Goal: Information Seeking & Learning: Learn about a topic

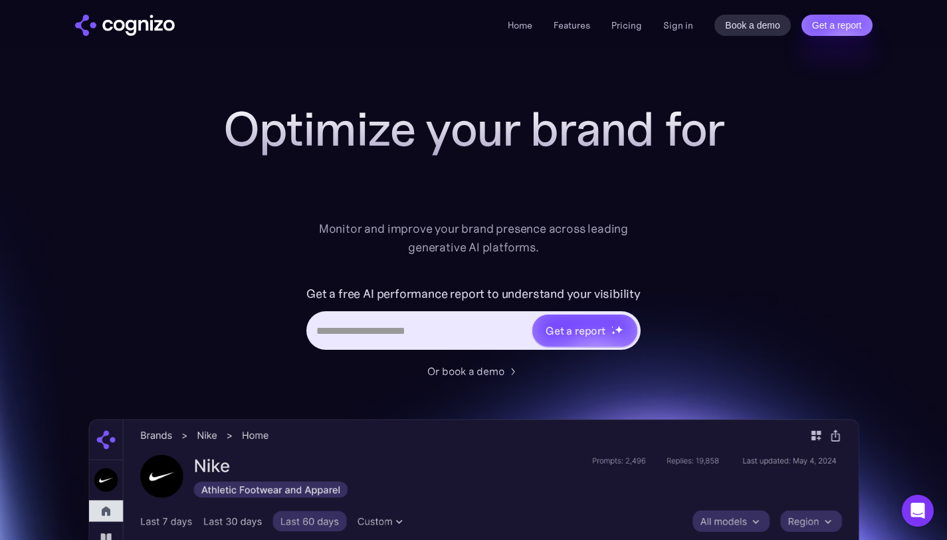
click at [468, 340] on input "Hero URL Input Form" at bounding box center [419, 330] width 223 height 25
type input "*"
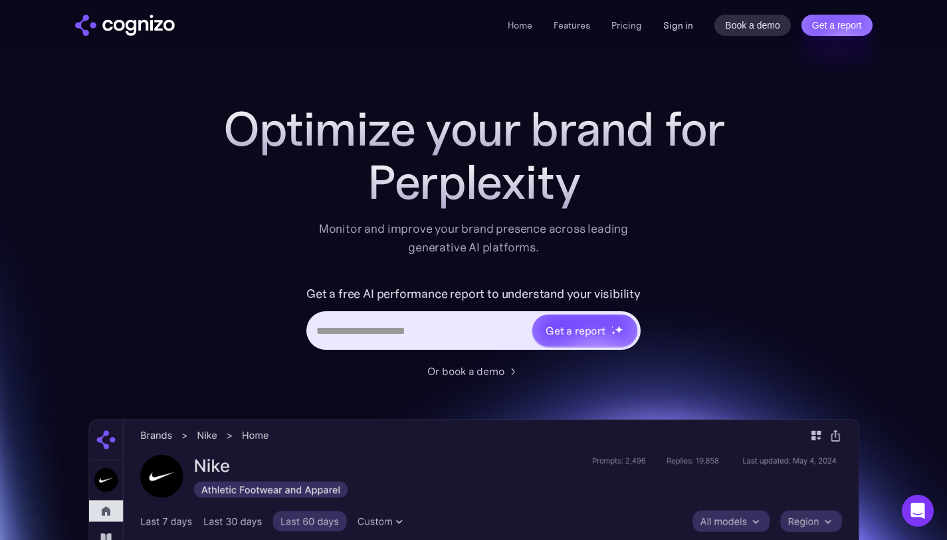
click at [683, 29] on link "Sign in" at bounding box center [678, 25] width 30 height 16
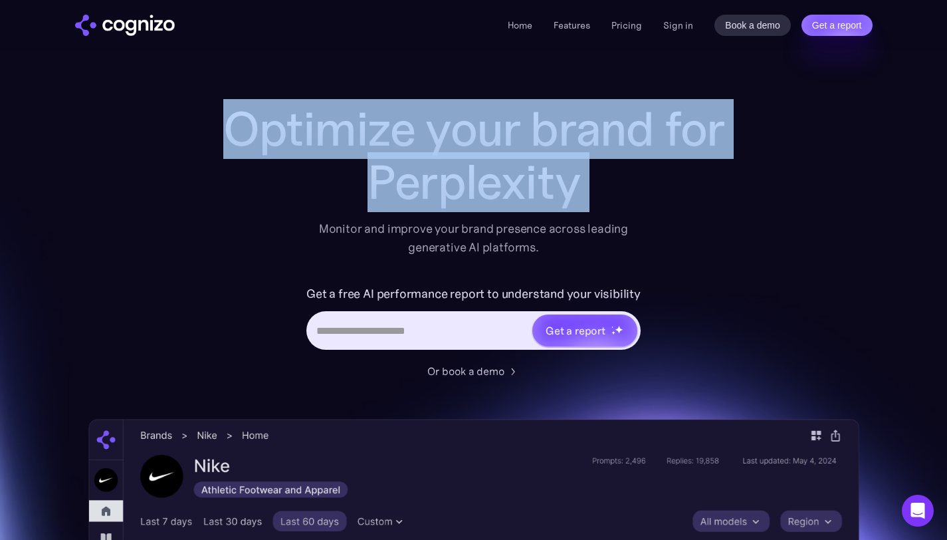
drag, startPoint x: 212, startPoint y: 120, endPoint x: 579, endPoint y: 218, distance: 379.6
click at [579, 218] on div "Optimize your brand for Perplexity Monitor and improve your brand presence acro…" at bounding box center [474, 179] width 532 height 154
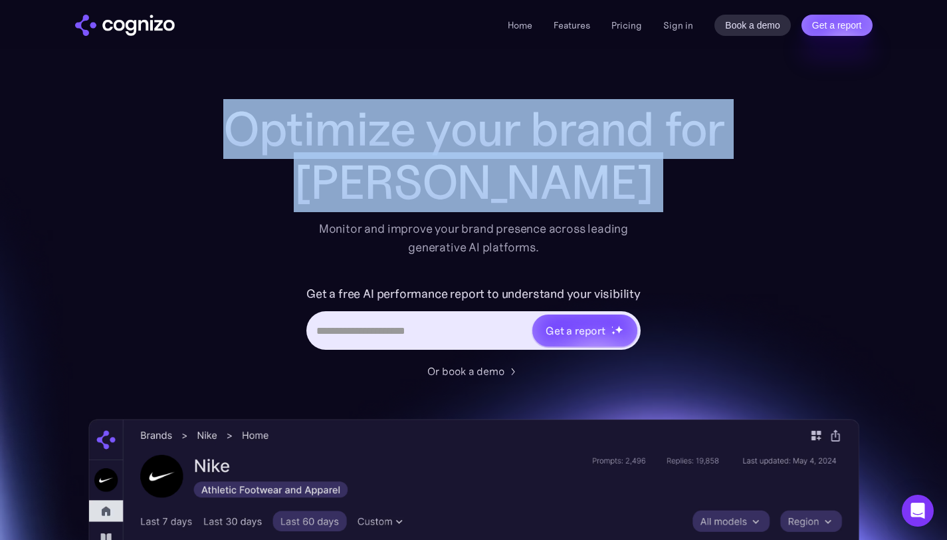
click at [481, 191] on div "Claude" at bounding box center [474, 181] width 532 height 53
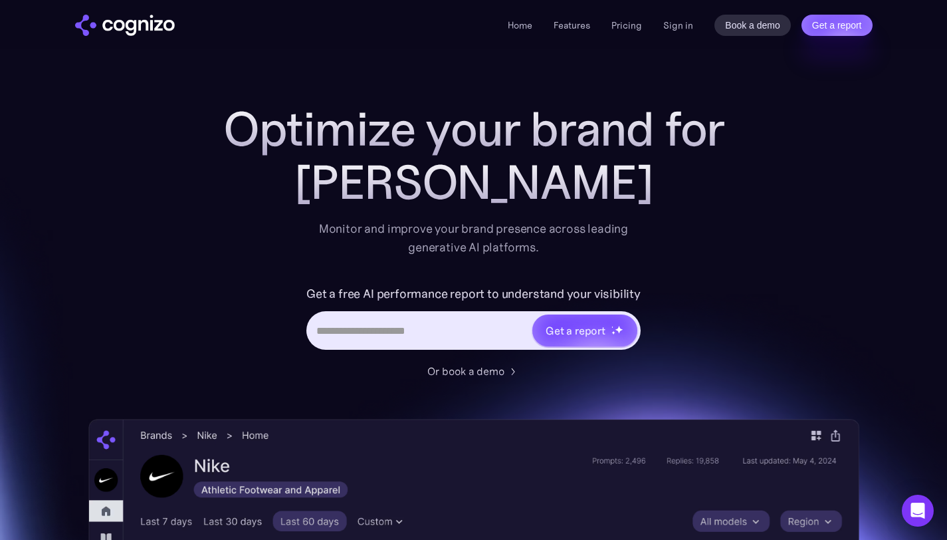
click at [481, 191] on div "Claude" at bounding box center [474, 181] width 532 height 53
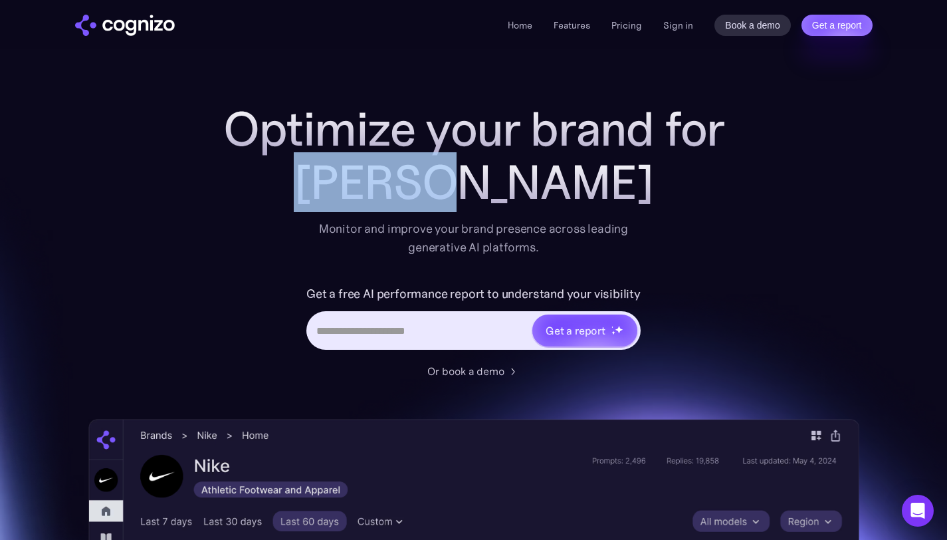
click at [481, 191] on div "Claude" at bounding box center [474, 181] width 532 height 53
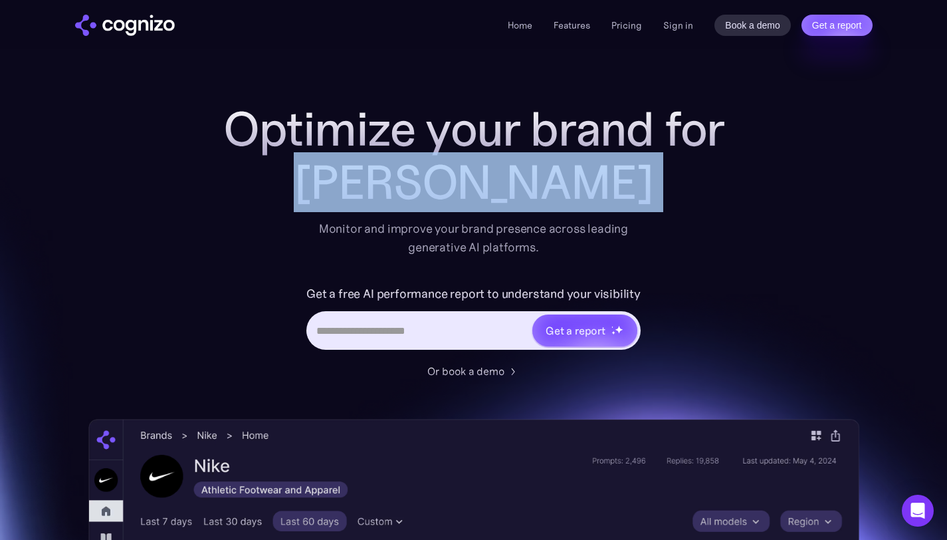
click at [481, 191] on div "Claude" at bounding box center [474, 181] width 532 height 53
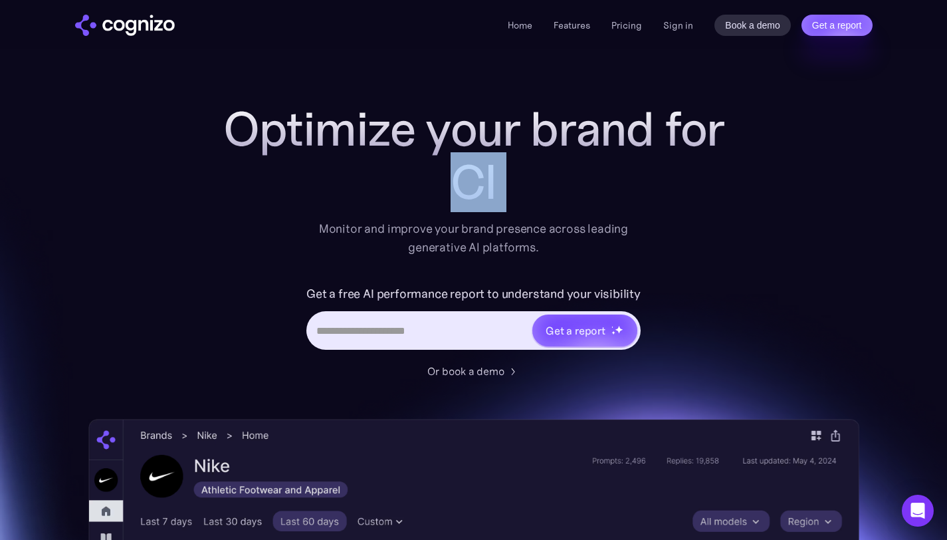
click at [481, 191] on div "Cl" at bounding box center [474, 181] width 532 height 53
click at [512, 119] on h1 "Optimize your brand for" at bounding box center [474, 128] width 532 height 53
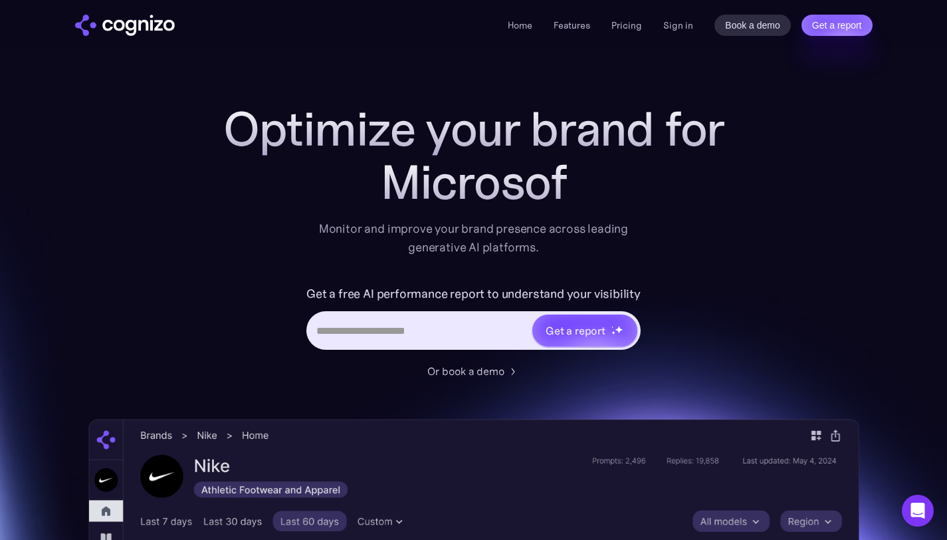
click at [512, 119] on h1 "Optimize your brand for" at bounding box center [474, 128] width 532 height 53
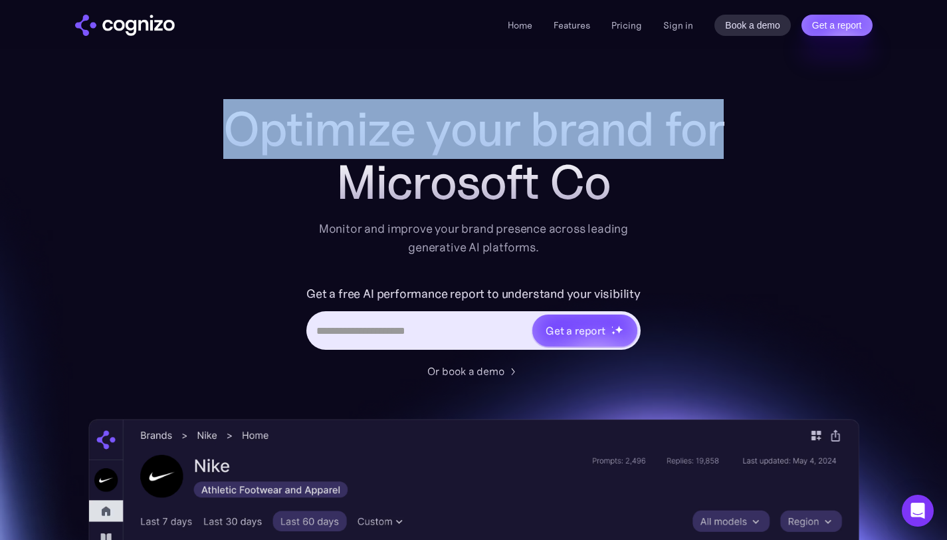
click at [512, 119] on h1 "Optimize your brand for" at bounding box center [474, 128] width 532 height 53
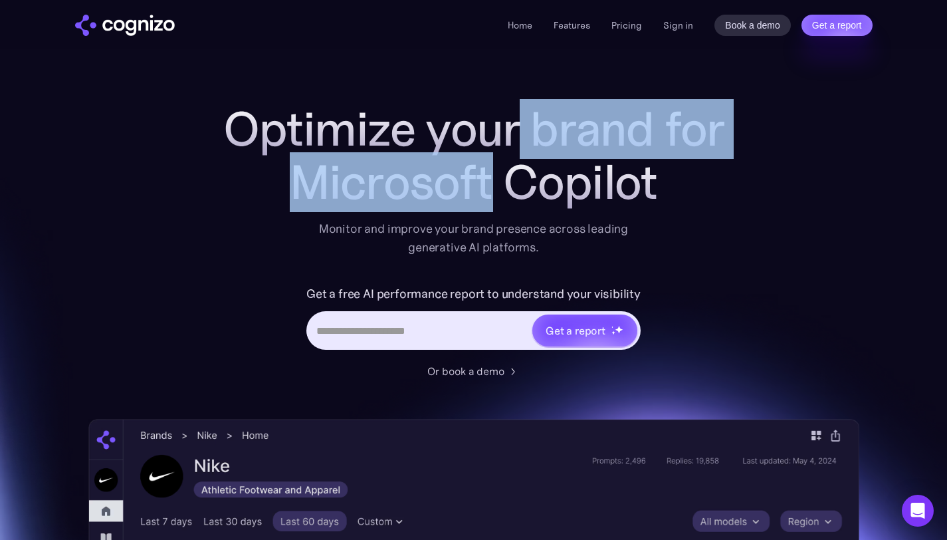
drag, startPoint x: 491, startPoint y: 164, endPoint x: 512, endPoint y: 129, distance: 41.1
click at [512, 129] on div "Optimize your brand for Microsoft Copilot" at bounding box center [474, 155] width 532 height 106
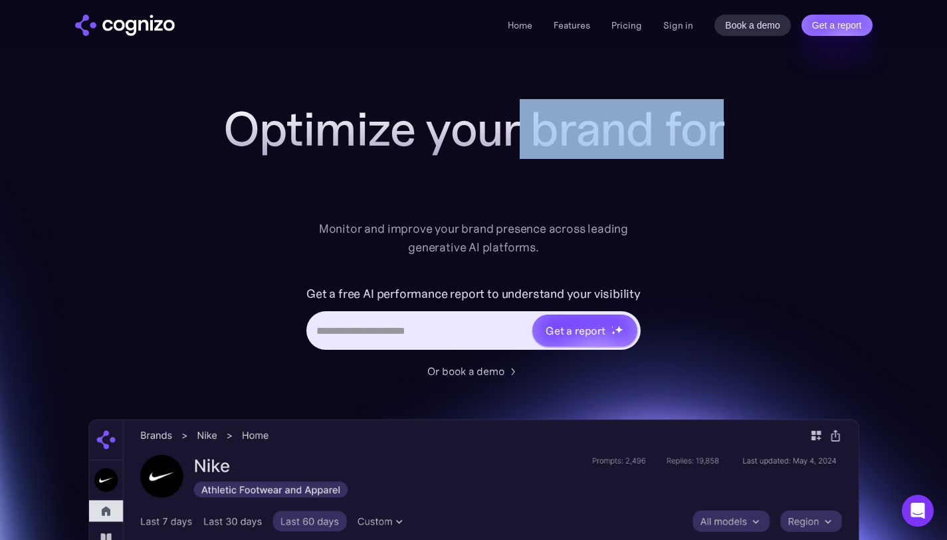
drag, startPoint x: 512, startPoint y: 129, endPoint x: 504, endPoint y: 129, distance: 8.6
click at [230, 134] on h1 "Optimize your brand for" at bounding box center [474, 128] width 532 height 53
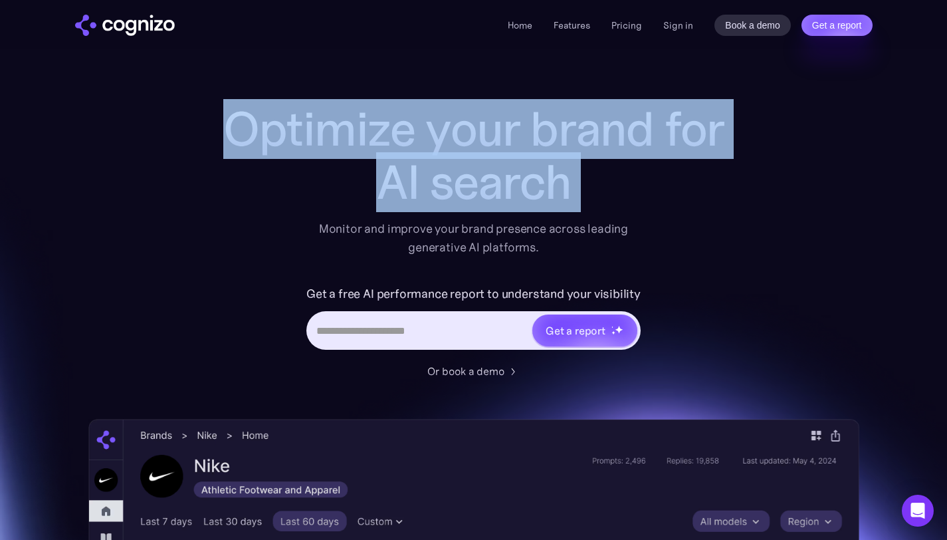
drag, startPoint x: 230, startPoint y: 134, endPoint x: 748, endPoint y: 156, distance: 518.8
click at [750, 158] on div "Optimize your brand for AI search Monitor and improve your brand presence acros…" at bounding box center [473, 538] width 771 height 873
click at [571, 143] on h1 "Optimize your brand for" at bounding box center [474, 128] width 532 height 53
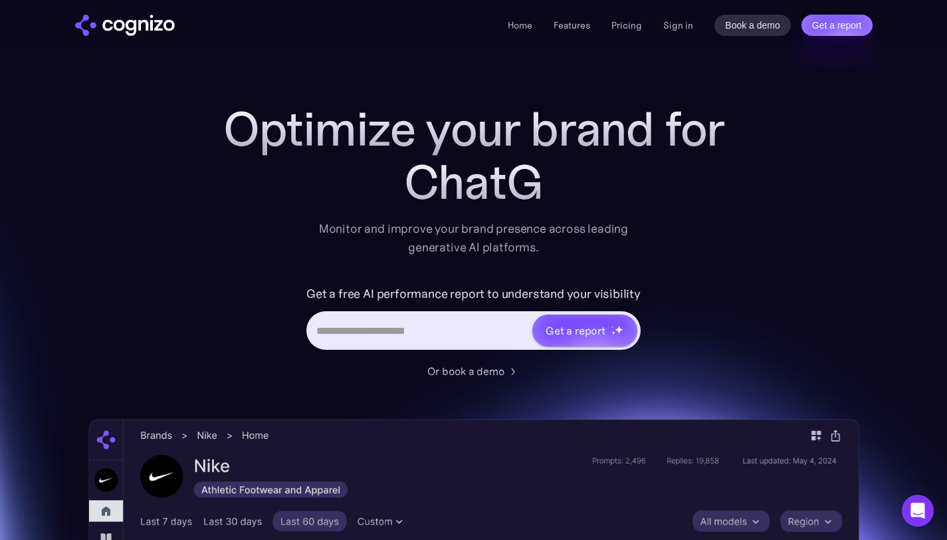
click at [571, 143] on h1 "Optimize your brand for" at bounding box center [474, 128] width 532 height 53
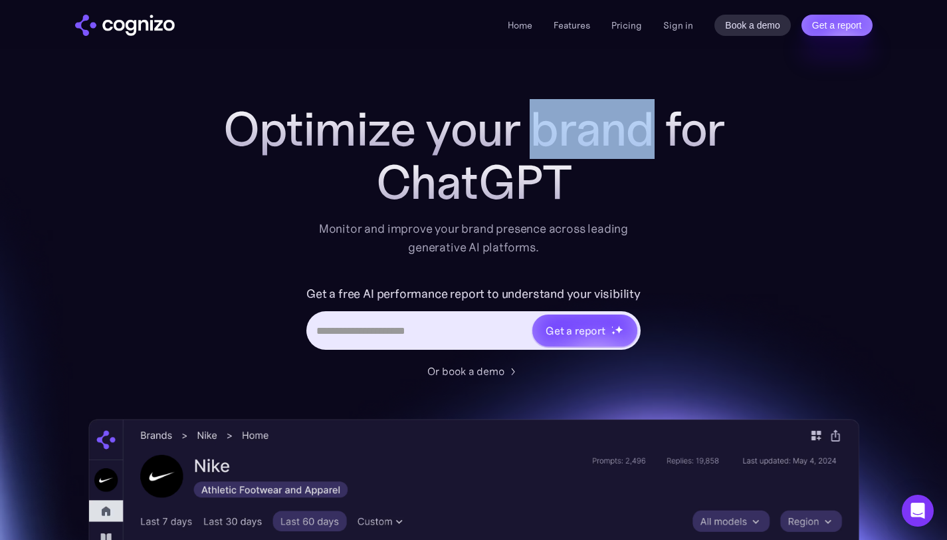
click at [571, 143] on h1 "Optimize your brand for" at bounding box center [474, 128] width 532 height 53
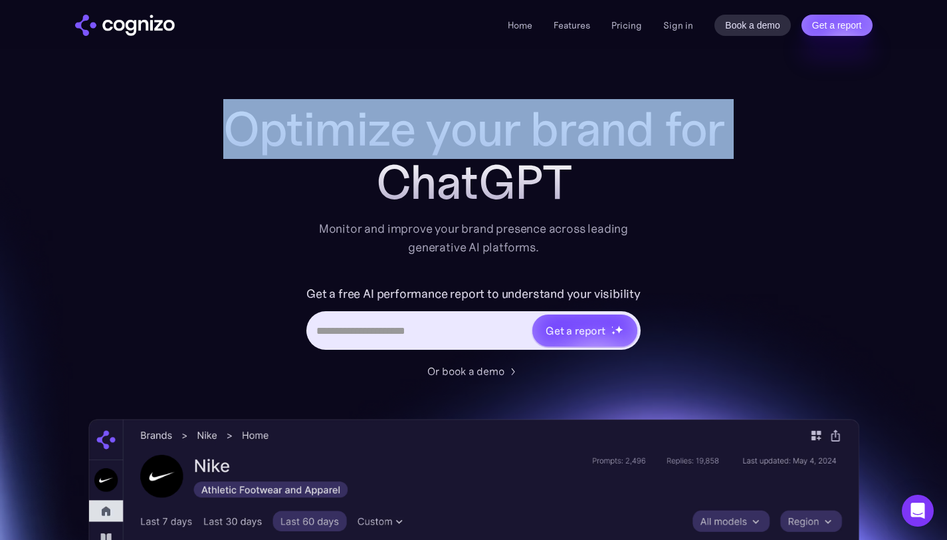
click at [571, 143] on h1 "Optimize your brand for" at bounding box center [474, 128] width 532 height 53
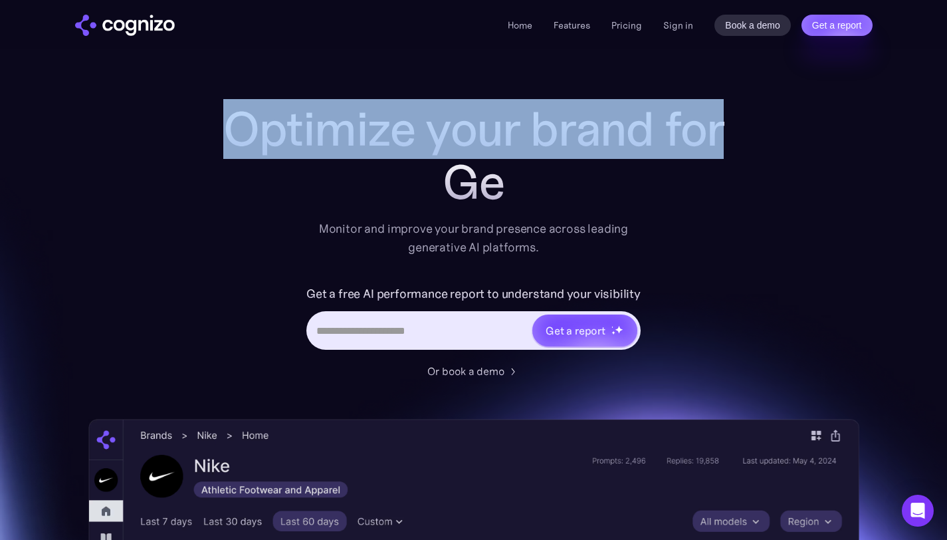
drag, startPoint x: 571, startPoint y: 143, endPoint x: 421, endPoint y: 122, distance: 152.2
click at [420, 121] on h1 "Optimize your brand for" at bounding box center [474, 128] width 532 height 53
click at [421, 122] on h1 "Optimize your brand for" at bounding box center [474, 128] width 532 height 53
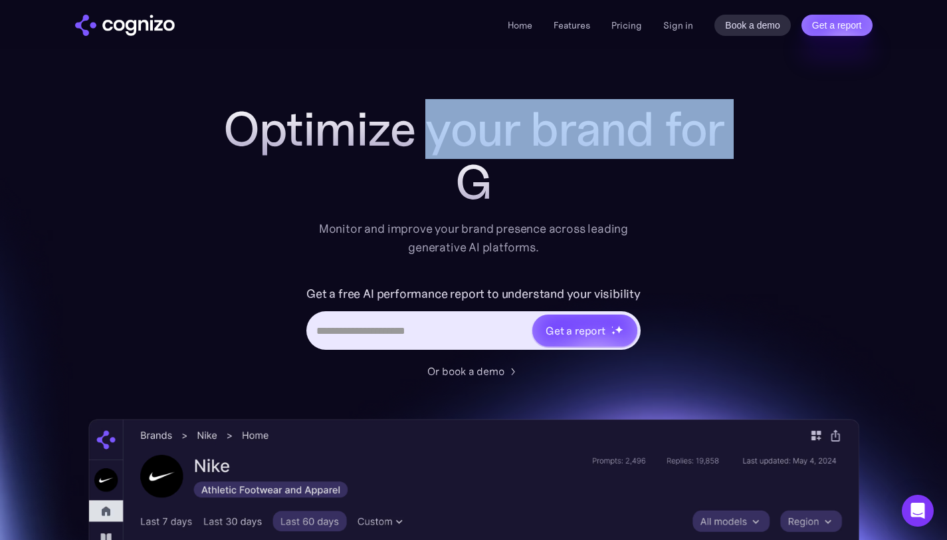
drag, startPoint x: 421, startPoint y: 122, endPoint x: 763, endPoint y: 124, distance: 342.9
click at [763, 124] on div "Optimize your brand for G Monitor and improve your brand presence across leadin…" at bounding box center [473, 538] width 771 height 873
click at [694, 128] on h1 "Optimize your brand for" at bounding box center [474, 128] width 532 height 53
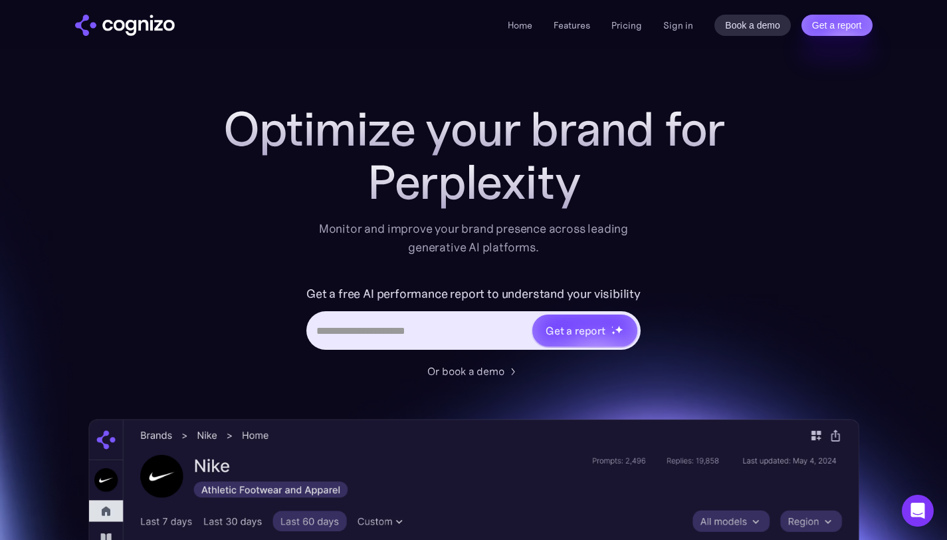
drag, startPoint x: 730, startPoint y: 131, endPoint x: 88, endPoint y: 155, distance: 642.4
click at [88, 155] on div "Optimize your brand for Perplexity Monitor and improve your brand presence acro…" at bounding box center [473, 538] width 771 height 873
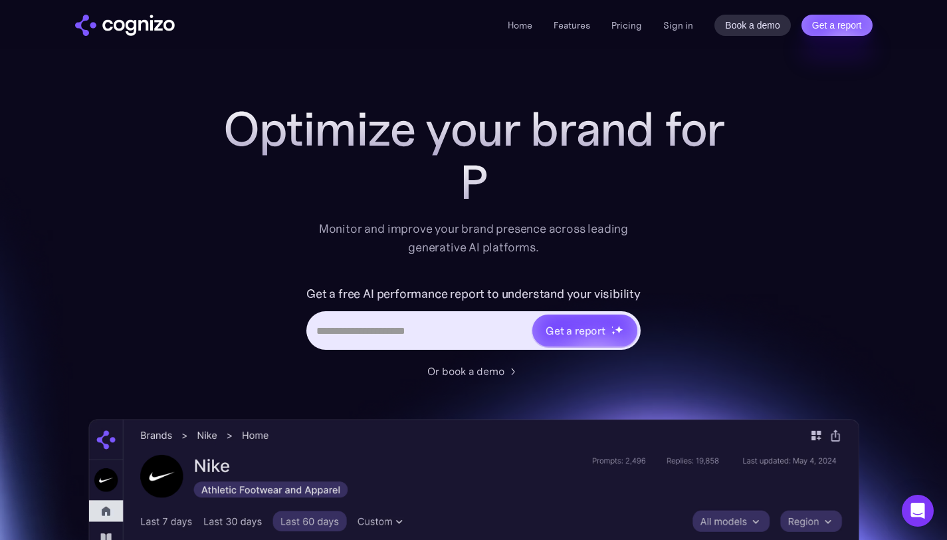
drag, startPoint x: 163, startPoint y: 155, endPoint x: 195, endPoint y: 155, distance: 31.2
click at [195, 155] on div "Optimize your brand for P Monitor and improve your brand presence across leadin…" at bounding box center [473, 538] width 771 height 873
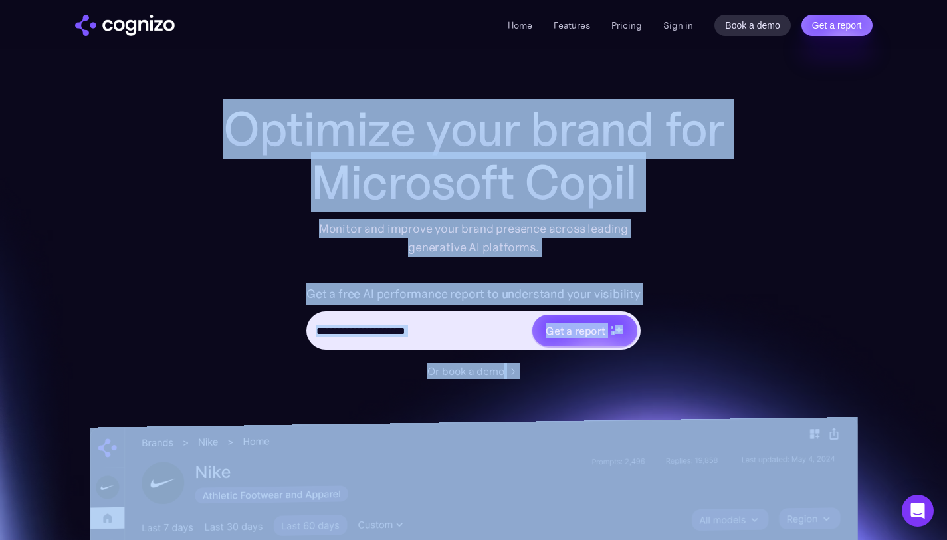
scroll to position [34, 0]
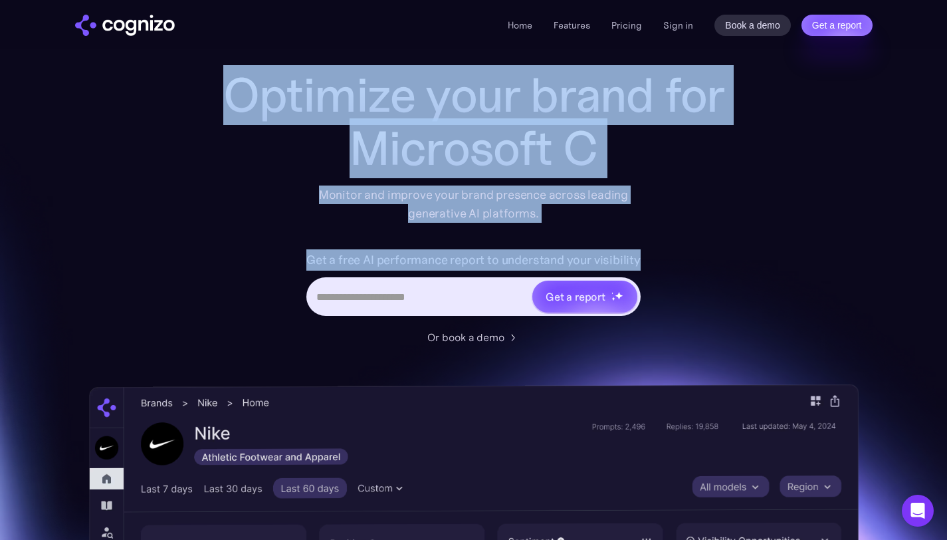
drag, startPoint x: 231, startPoint y: 138, endPoint x: 136, endPoint y: 319, distance: 204.2
click at [136, 322] on div "Optimize your brand for Microsoft C Monitor and improve your brand presence acr…" at bounding box center [473, 504] width 771 height 873
